Goal: Information Seeking & Learning: Learn about a topic

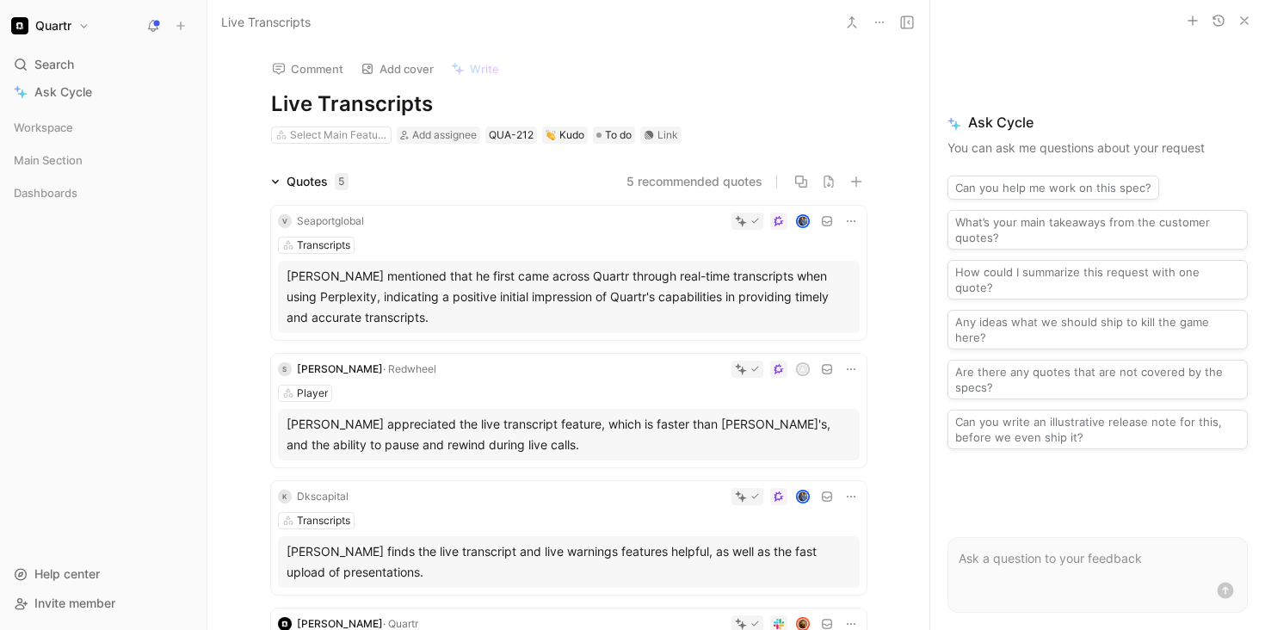
click at [512, 285] on div "Vasanthan Kesavan mentioned that he first came across Quartr through real-time …" at bounding box center [568, 297] width 564 height 62
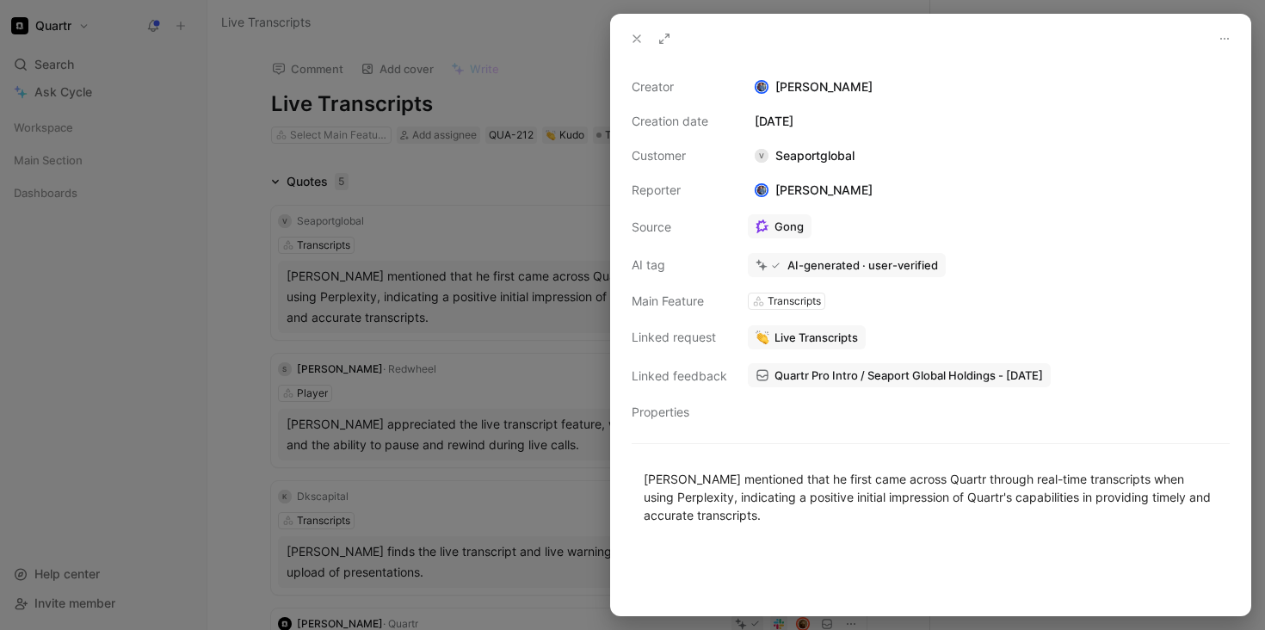
click at [313, 378] on div at bounding box center [632, 315] width 1265 height 630
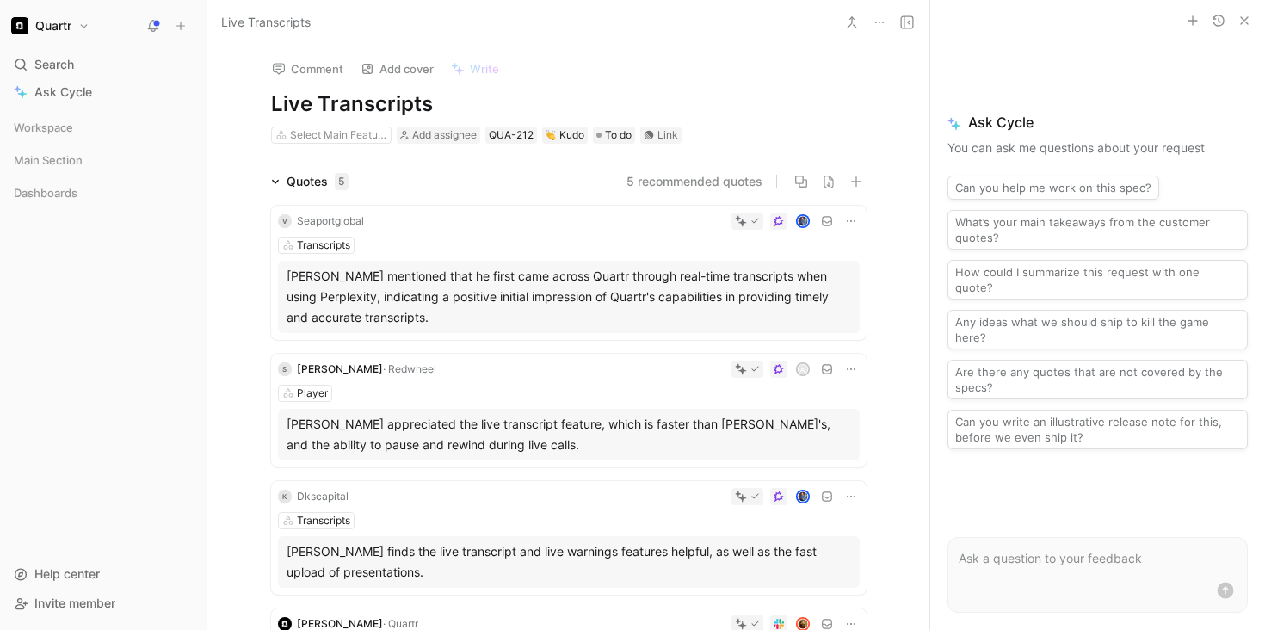
click at [169, 423] on div "Workspace Main Section Dashboards To pick up a draggable item, press the space …" at bounding box center [103, 328] width 193 height 429
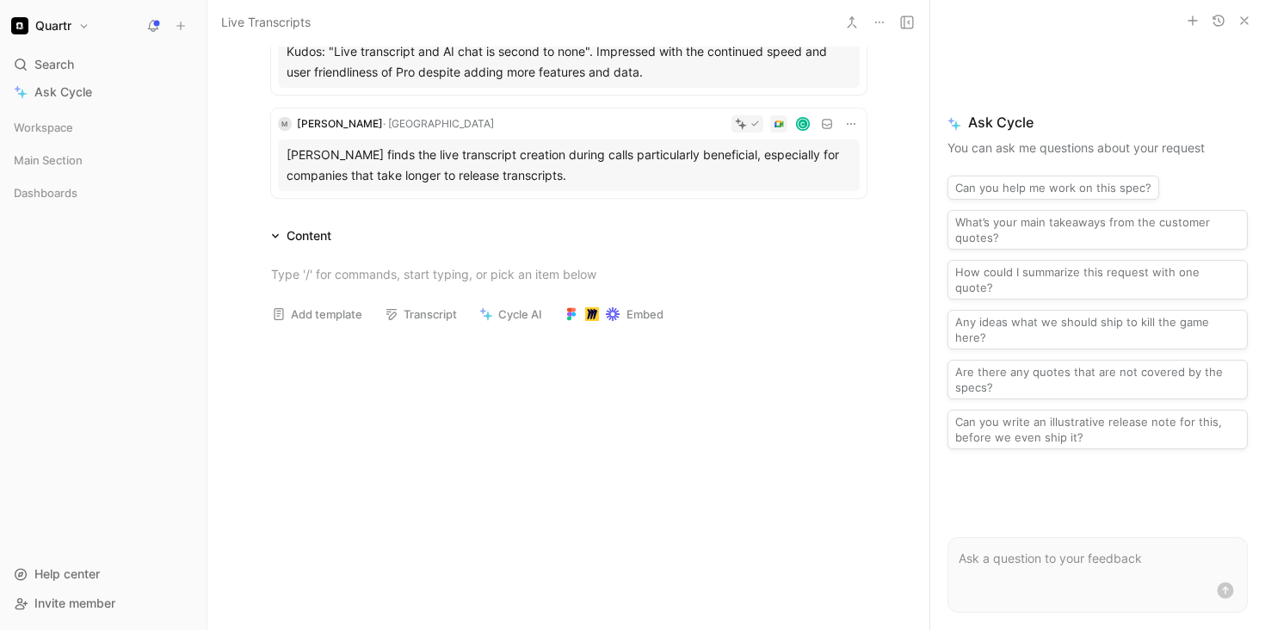
scroll to position [644, 0]
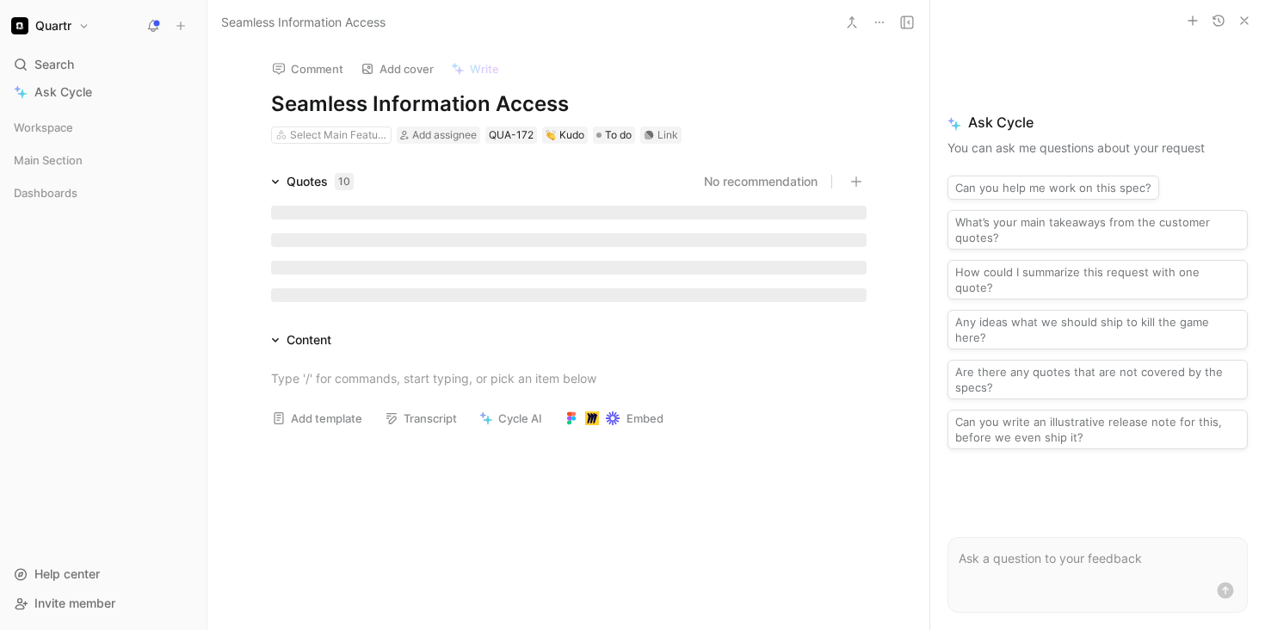
click at [458, 31] on div "Seamless Information Access" at bounding box center [524, 23] width 617 height 28
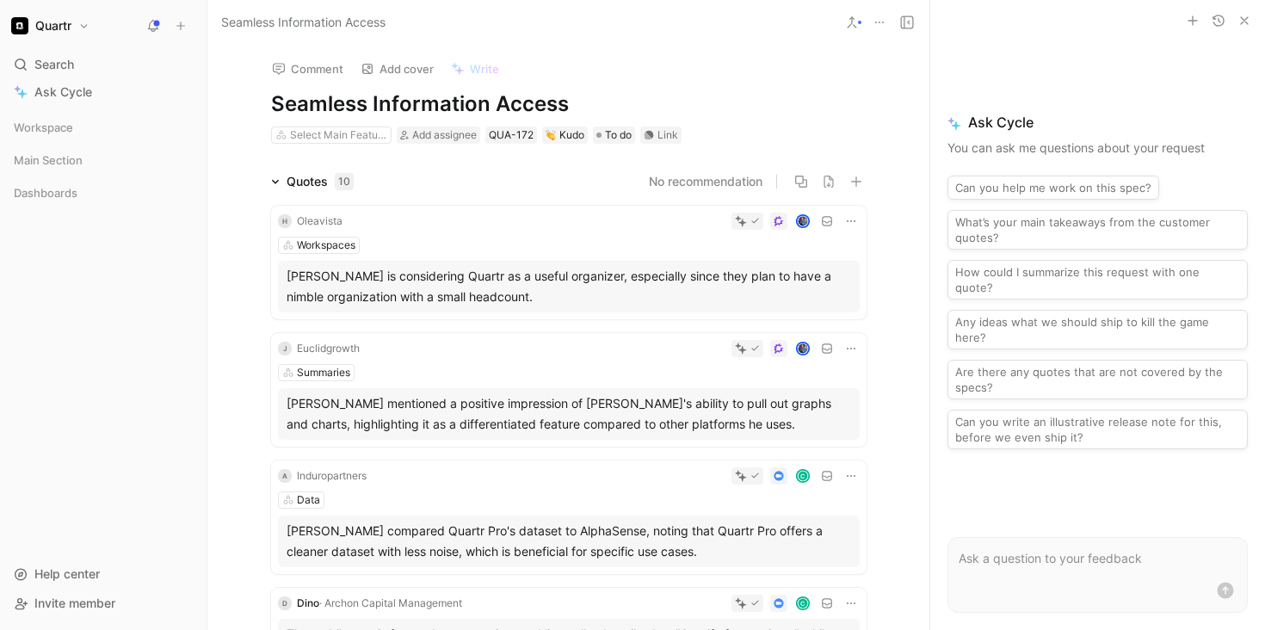
click at [133, 419] on div "Workspace Main Section Dashboards To pick up a draggable item, press the space …" at bounding box center [103, 328] width 193 height 429
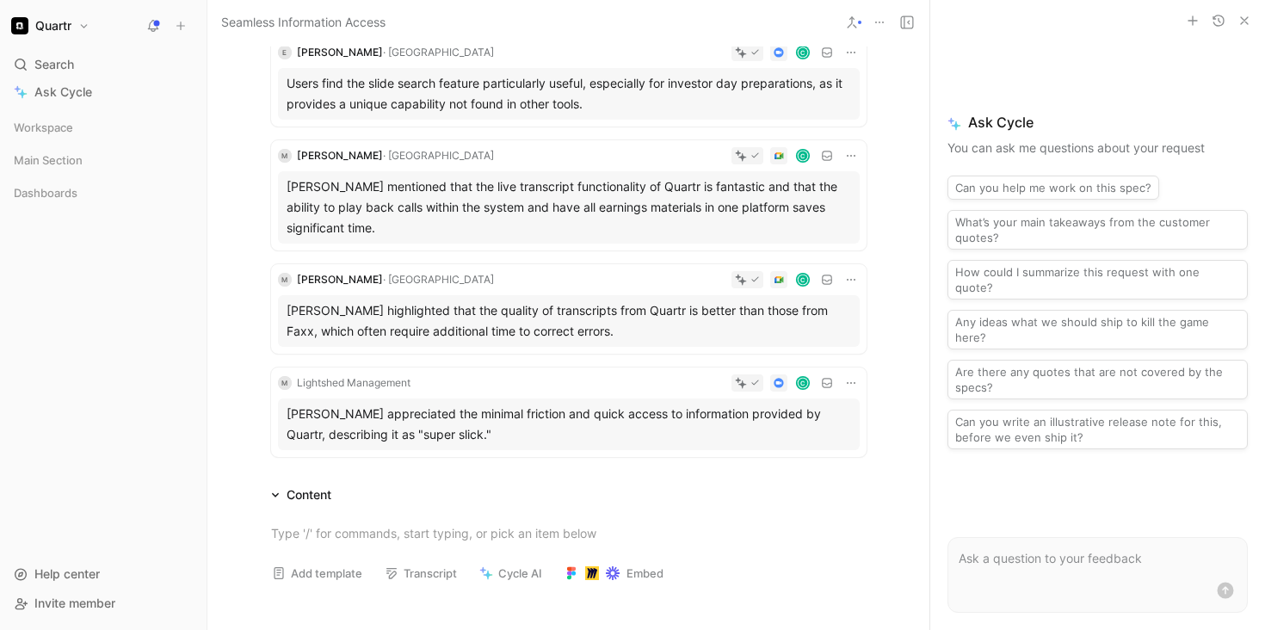
scroll to position [858, 0]
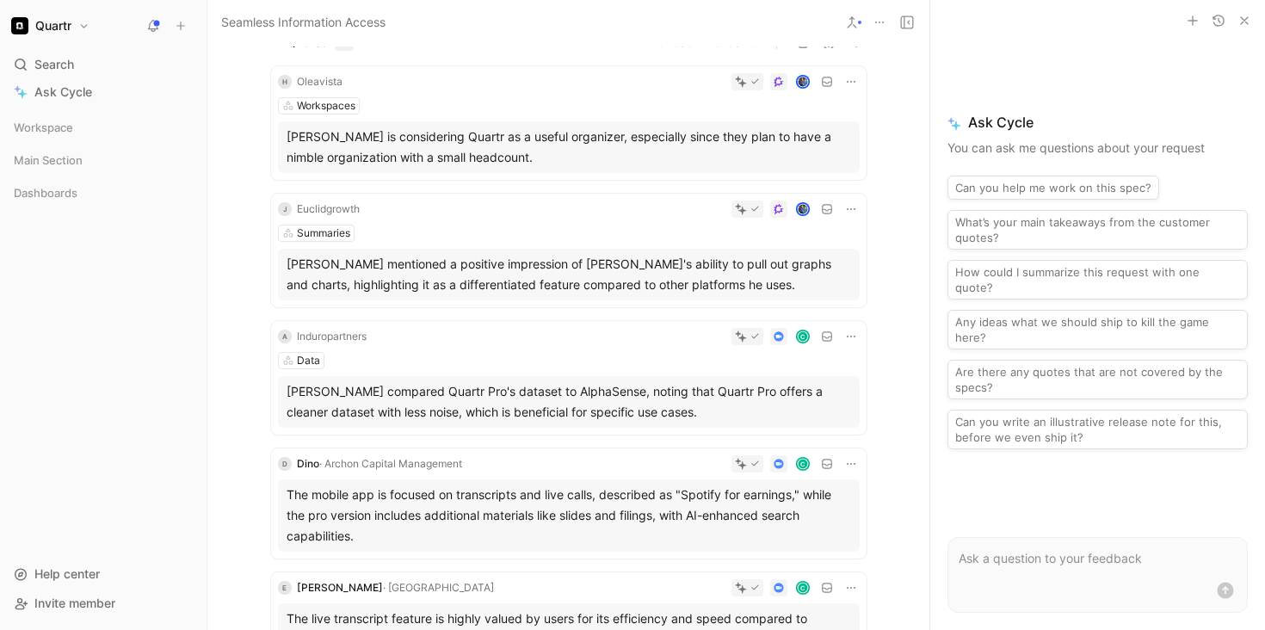
scroll to position [110, 0]
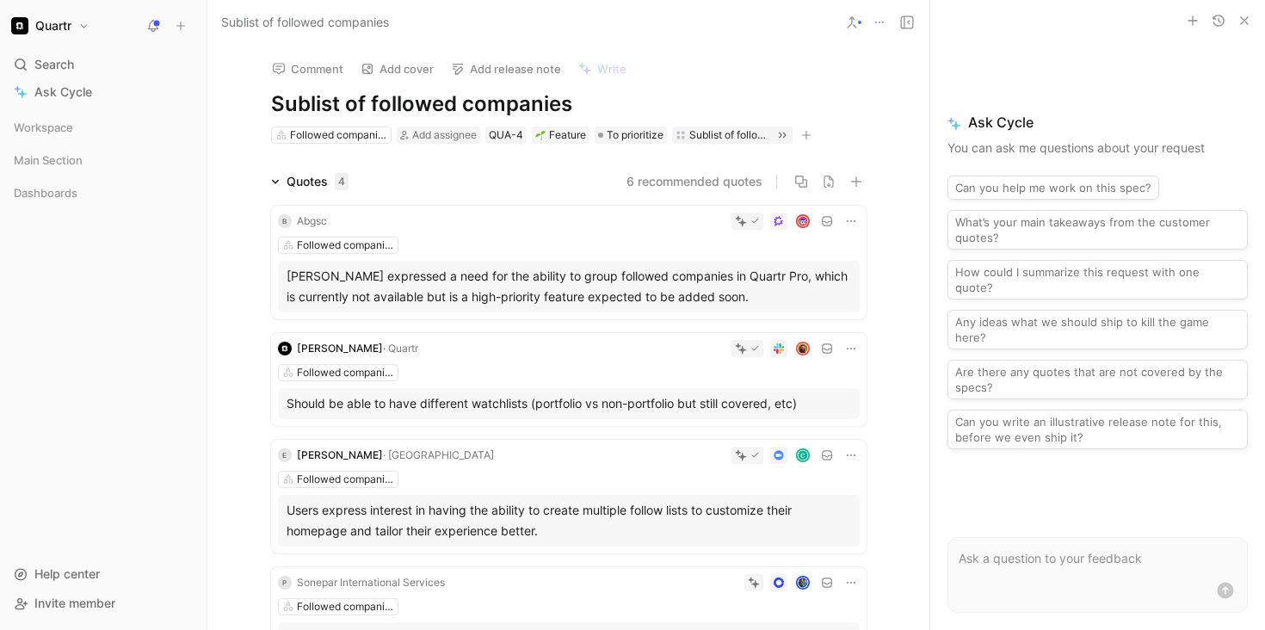
click at [428, 284] on div "Benjamin Wahlstedt expressed a need for the ability to group followed companies…" at bounding box center [568, 286] width 564 height 41
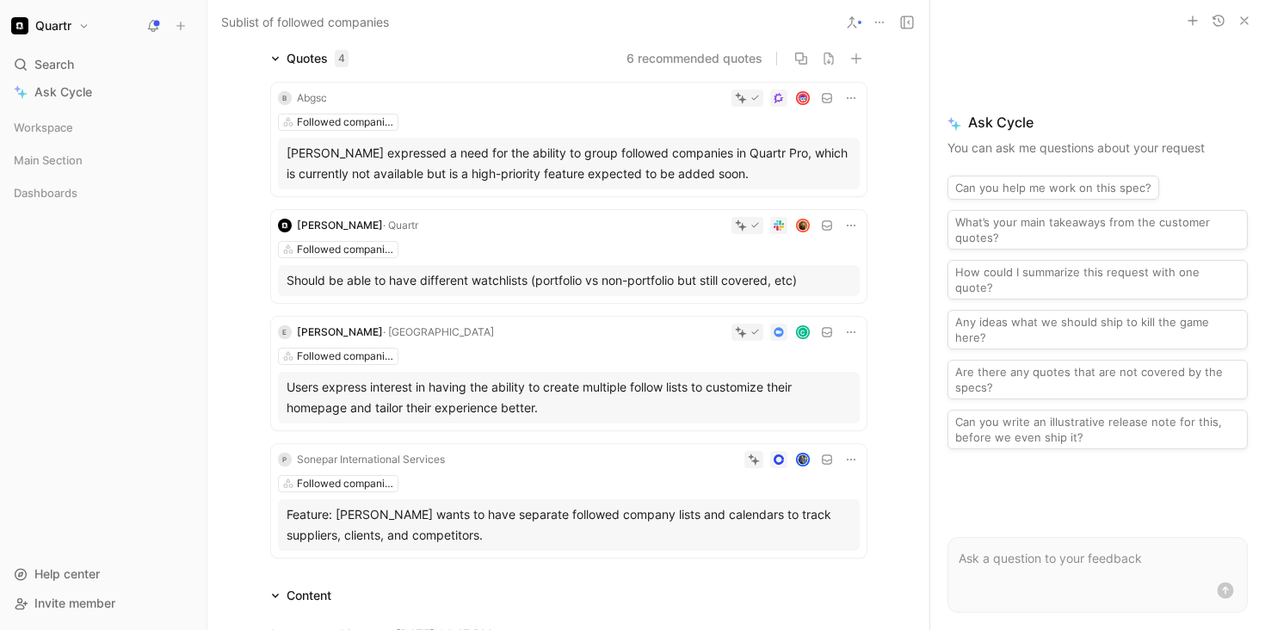
scroll to position [121, 0]
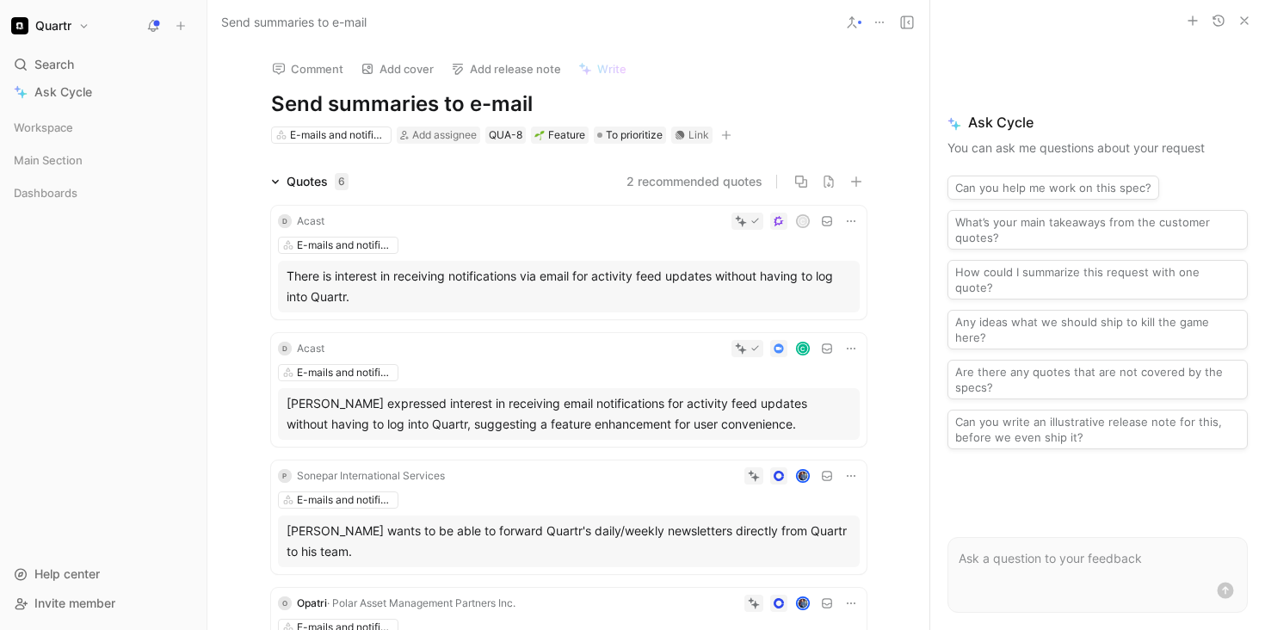
click at [392, 324] on div "D Acast c E-mails and notifications There is interest in receiving notification…" at bounding box center [569, 580] width 602 height 757
click at [397, 287] on div "There is interest in receiving notifications via email for activity feed update…" at bounding box center [568, 286] width 564 height 41
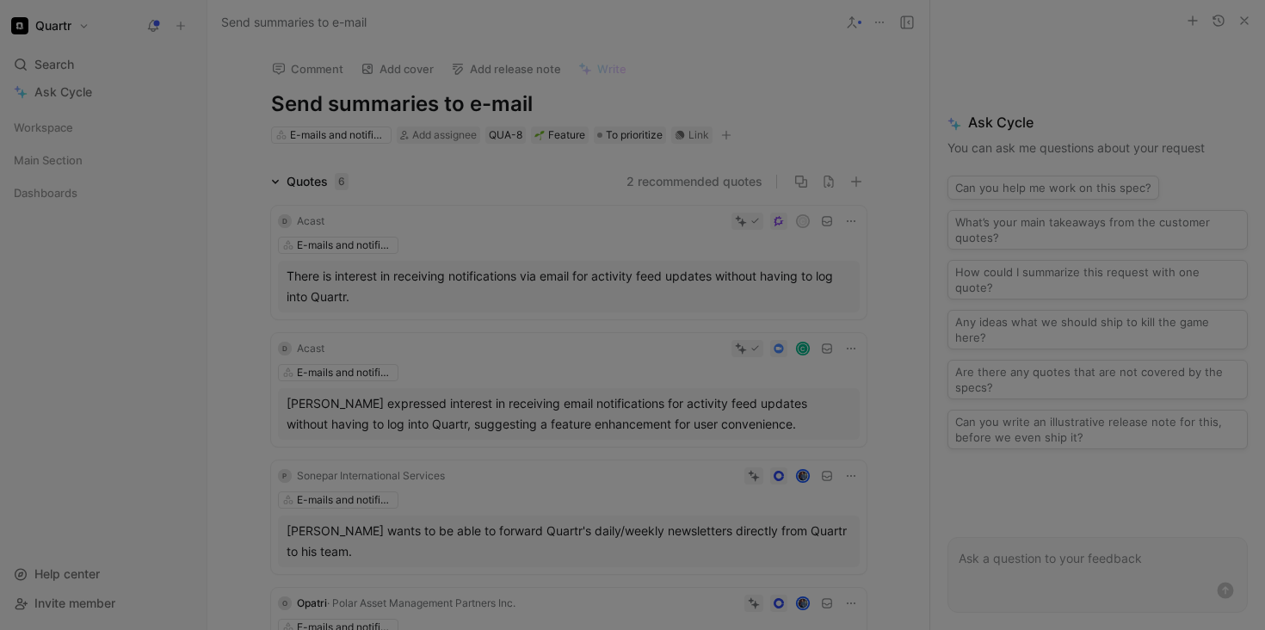
click at [227, 344] on div "Quotes 6 2 recommended quotes D Acast c E-mails and notifications There is inte…" at bounding box center [568, 566] width 722 height 791
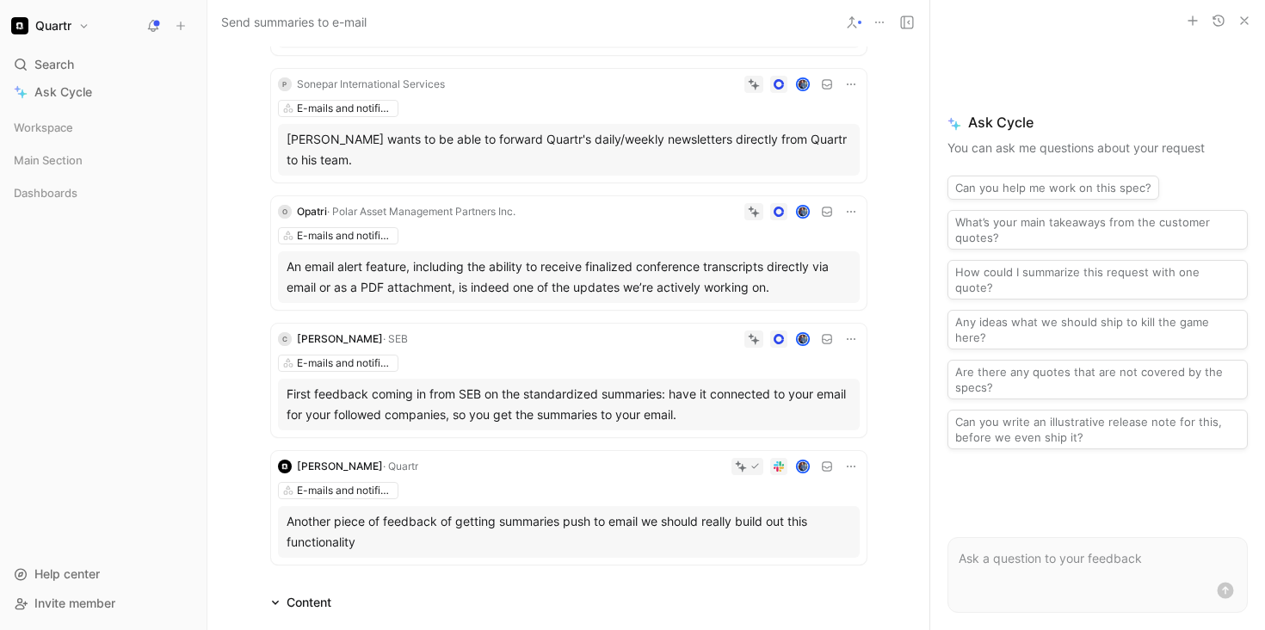
scroll to position [395, 0]
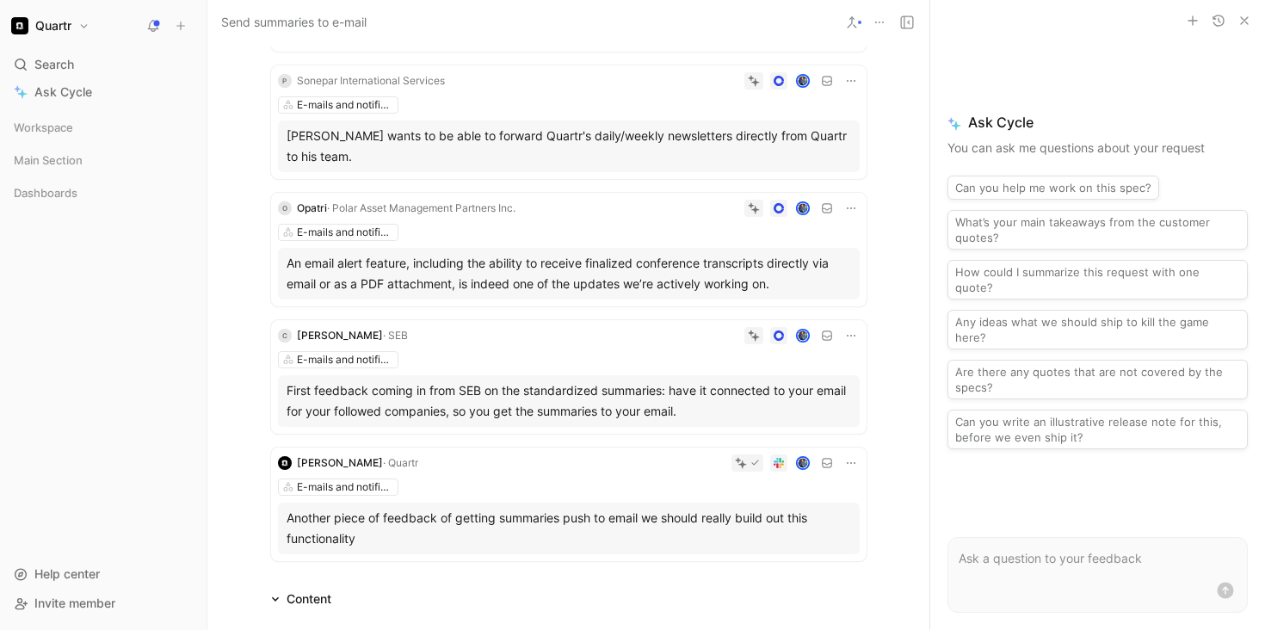
click at [452, 286] on div "An email alert feature, including the ability to receive finalized conference t…" at bounding box center [568, 273] width 564 height 41
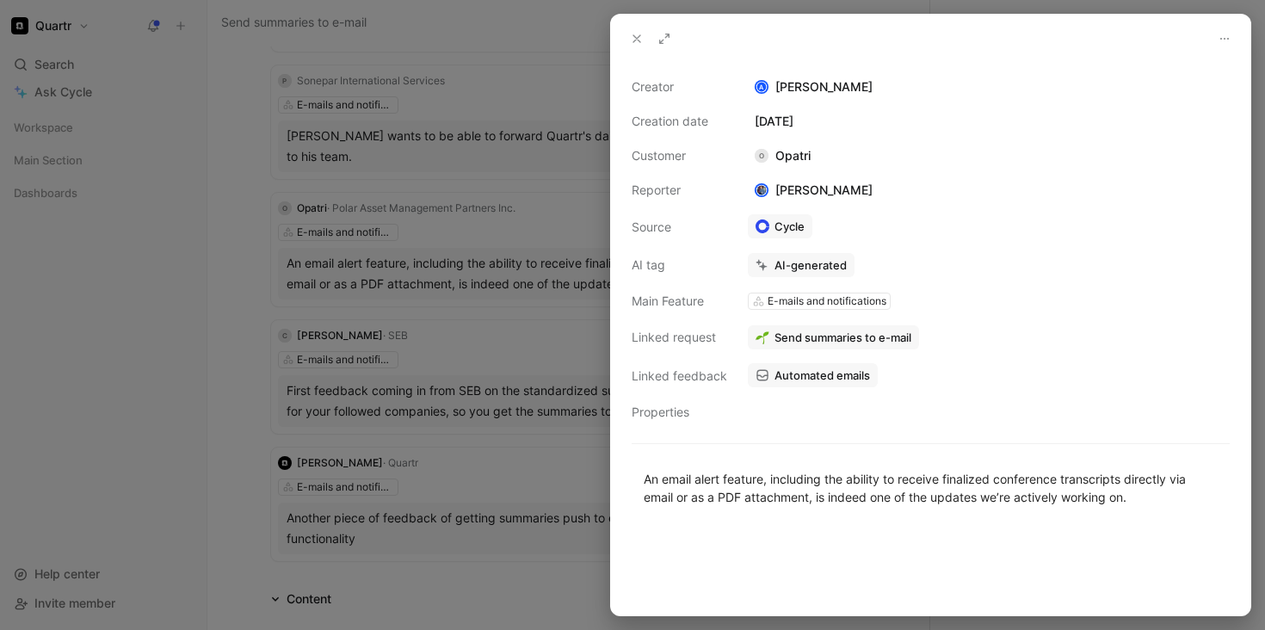
click at [255, 361] on div at bounding box center [632, 315] width 1265 height 630
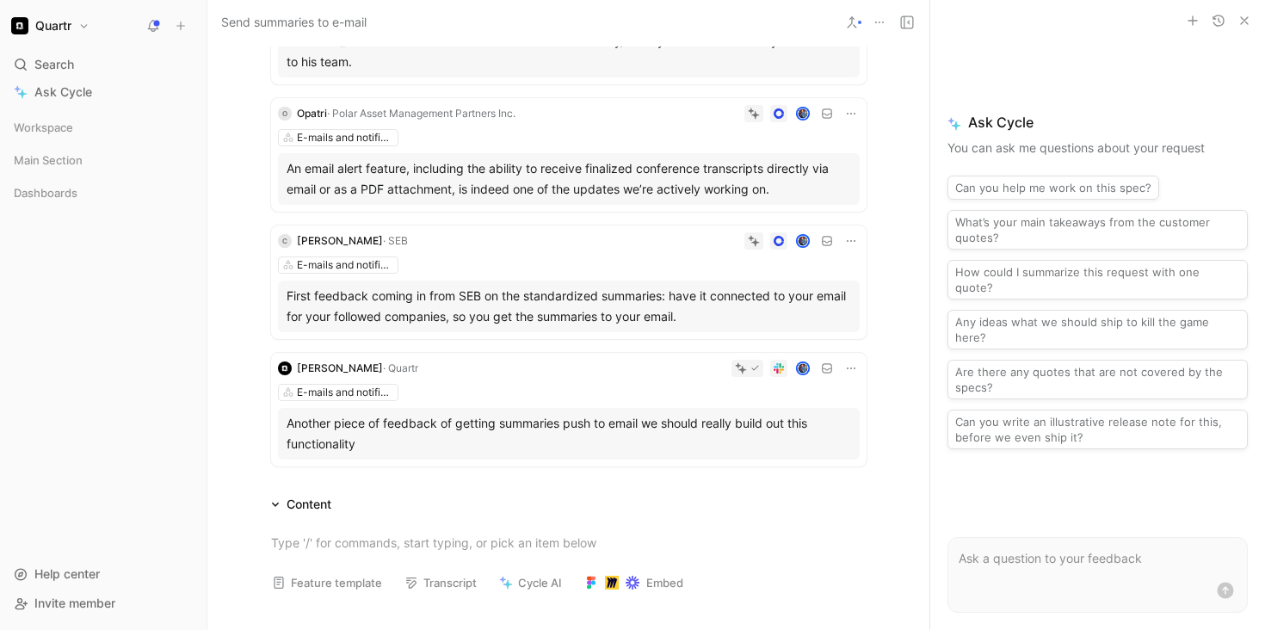
scroll to position [489, 0]
click at [255, 363] on div "D Acast c E-mails and notifications There is interest in receiving notification…" at bounding box center [568, 88] width 661 height 771
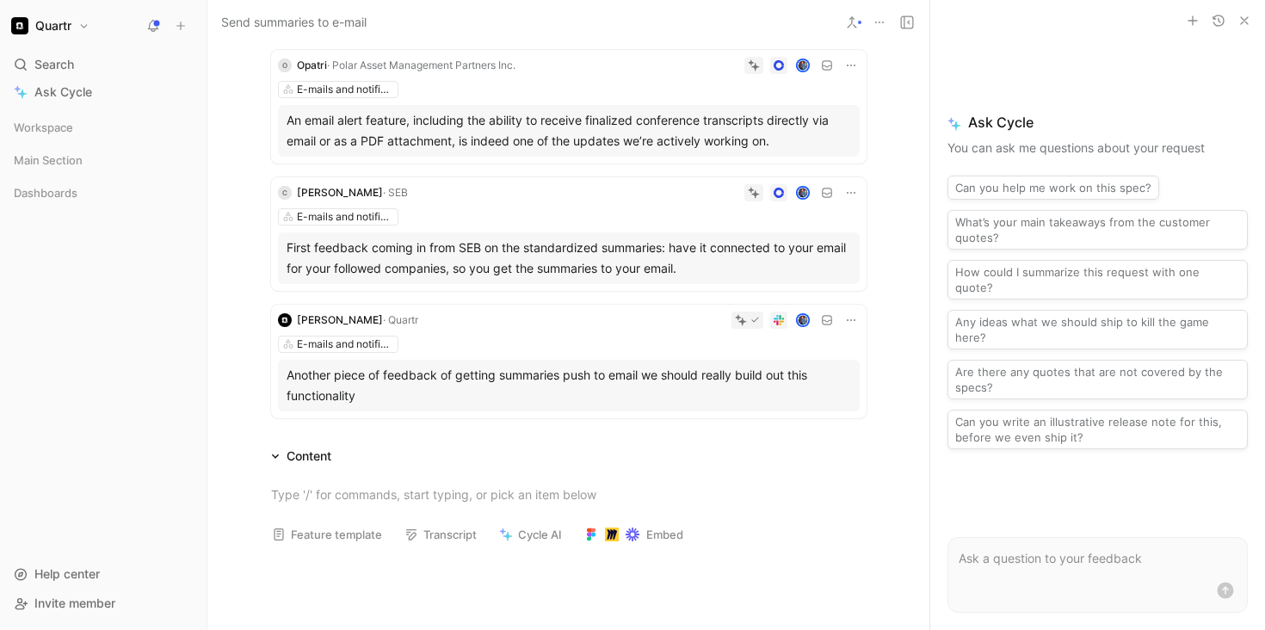
scroll to position [537, 0]
